Goal: Task Accomplishment & Management: Complete application form

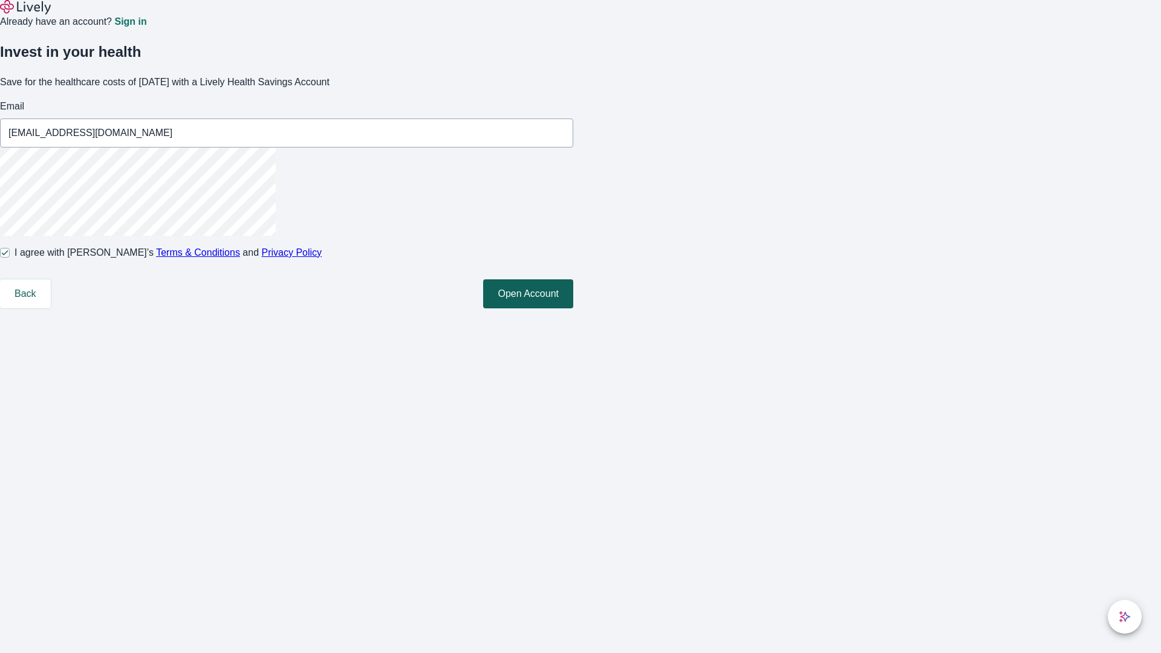
click at [573, 308] on button "Open Account" at bounding box center [528, 293] width 90 height 29
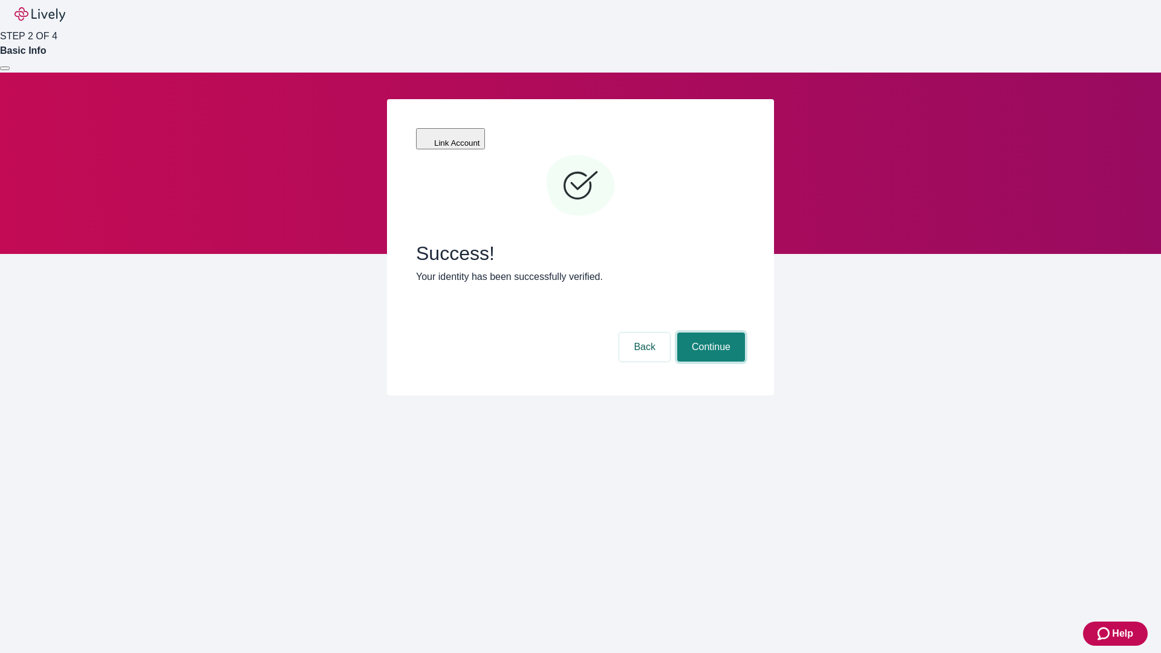
click at [709, 333] on button "Continue" at bounding box center [711, 347] width 68 height 29
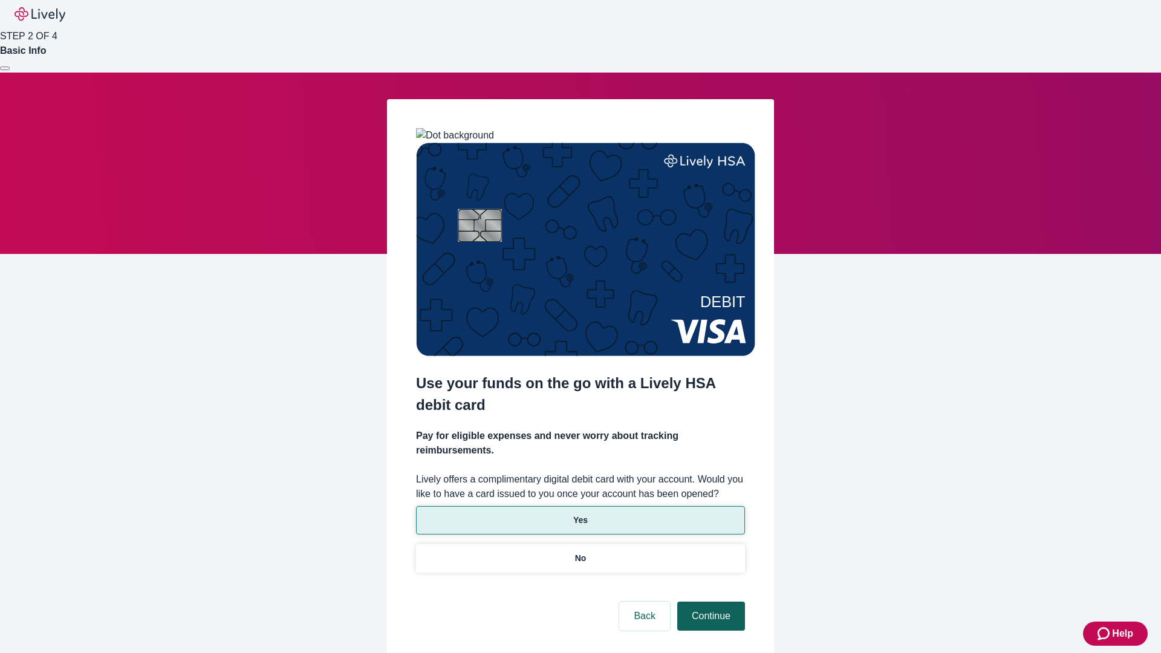
click at [580, 552] on p "No" at bounding box center [580, 558] width 11 height 13
click at [709, 602] on button "Continue" at bounding box center [711, 616] width 68 height 29
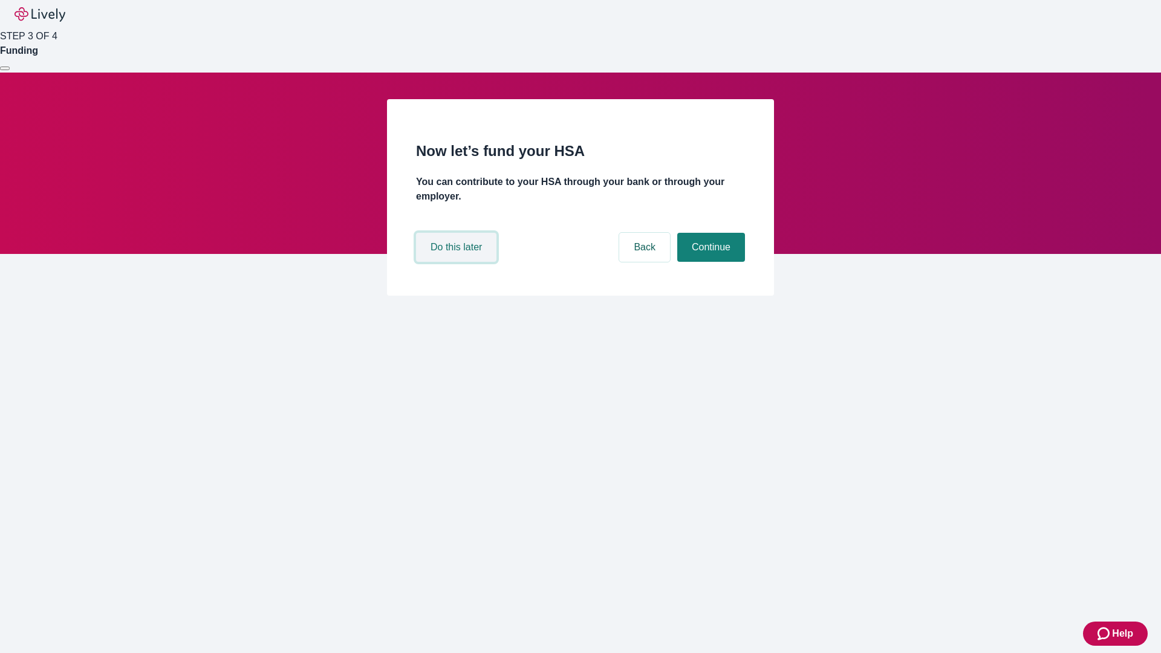
click at [458, 262] on button "Do this later" at bounding box center [456, 247] width 80 height 29
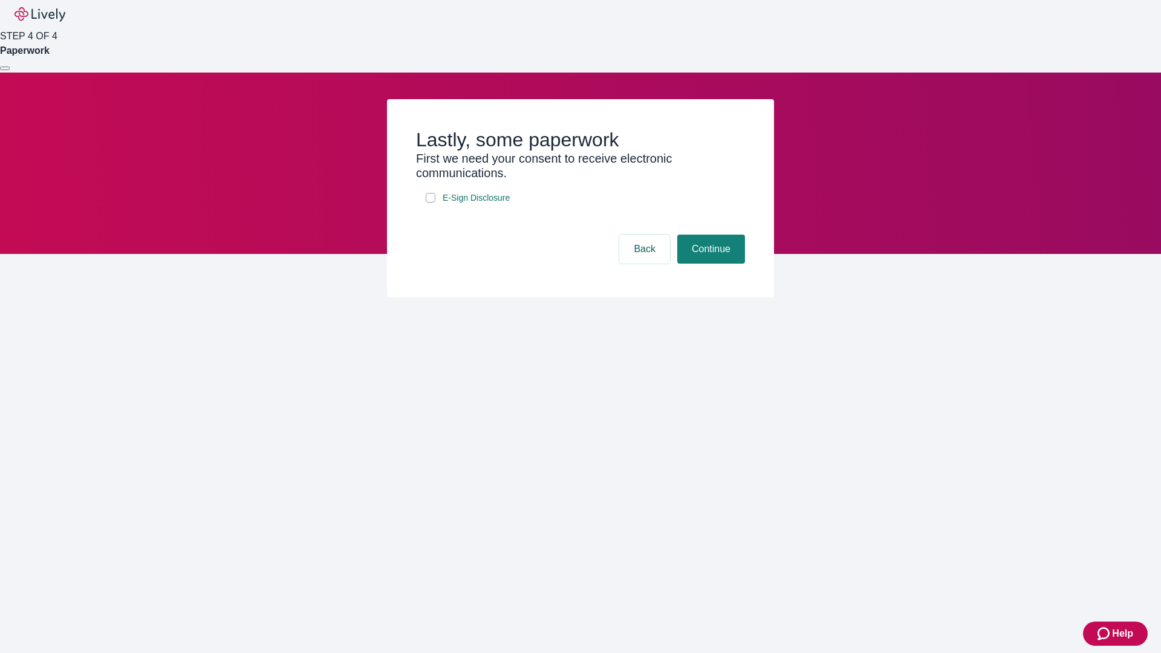
click at [431, 203] on input "E-Sign Disclosure" at bounding box center [431, 198] width 10 height 10
checkbox input "true"
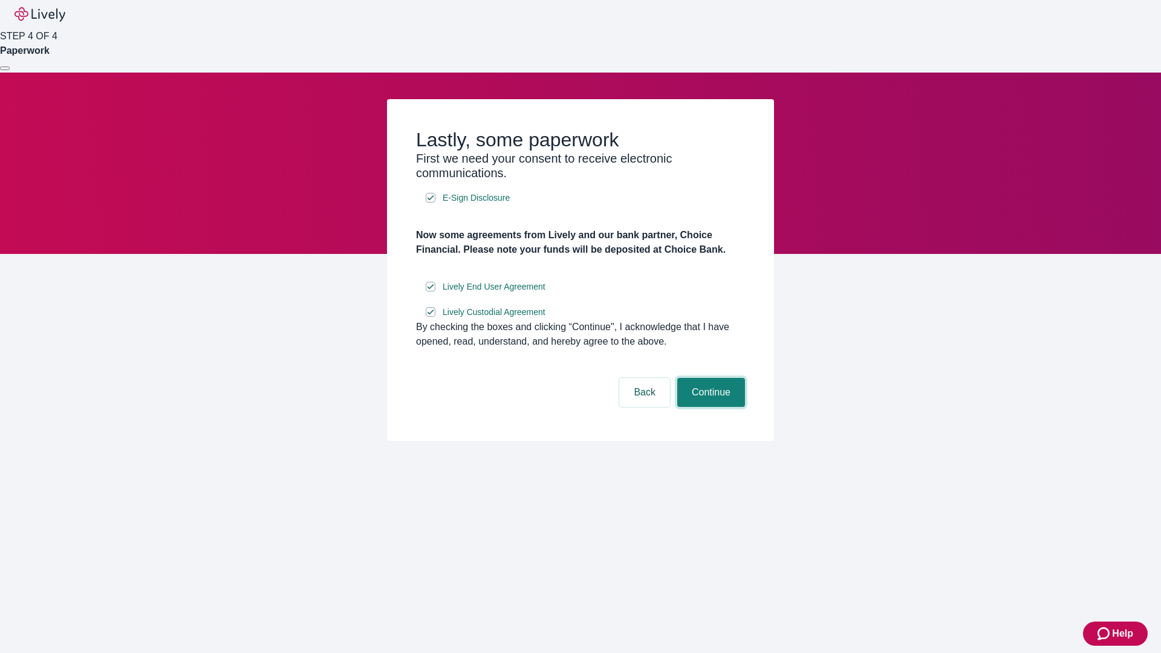
click at [709, 407] on button "Continue" at bounding box center [711, 392] width 68 height 29
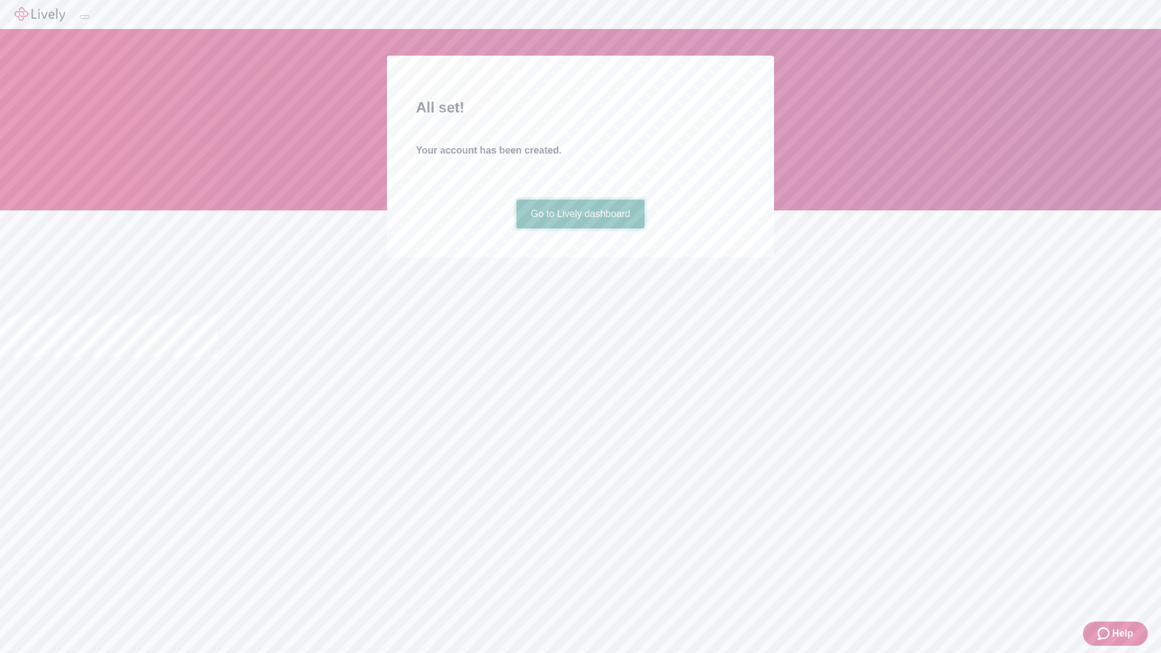
click at [580, 229] on link "Go to Lively dashboard" at bounding box center [580, 214] width 129 height 29
